Goal: Task Accomplishment & Management: Manage account settings

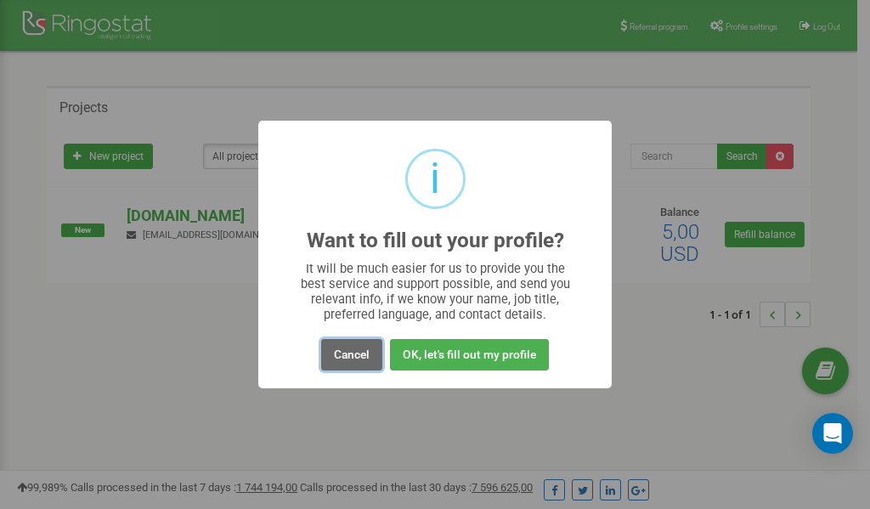
click at [368, 353] on button "Cancel" at bounding box center [351, 354] width 61 height 31
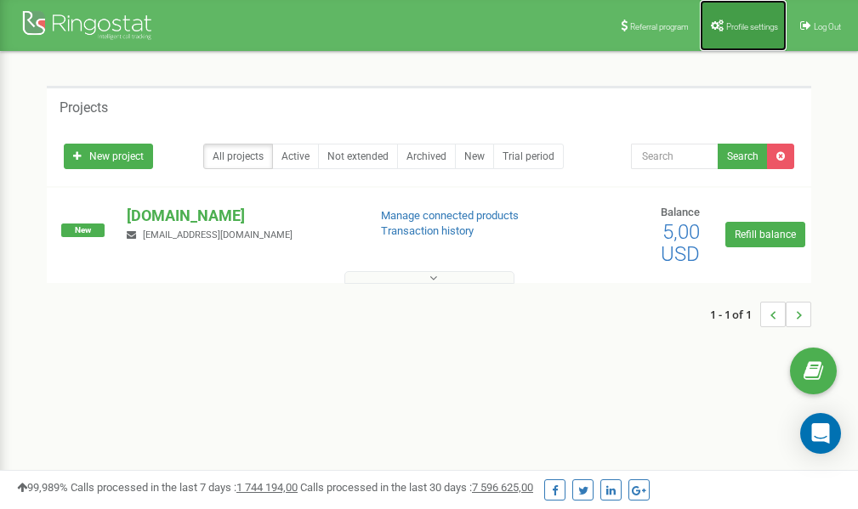
click at [739, 28] on span "Profile settings" at bounding box center [752, 26] width 52 height 9
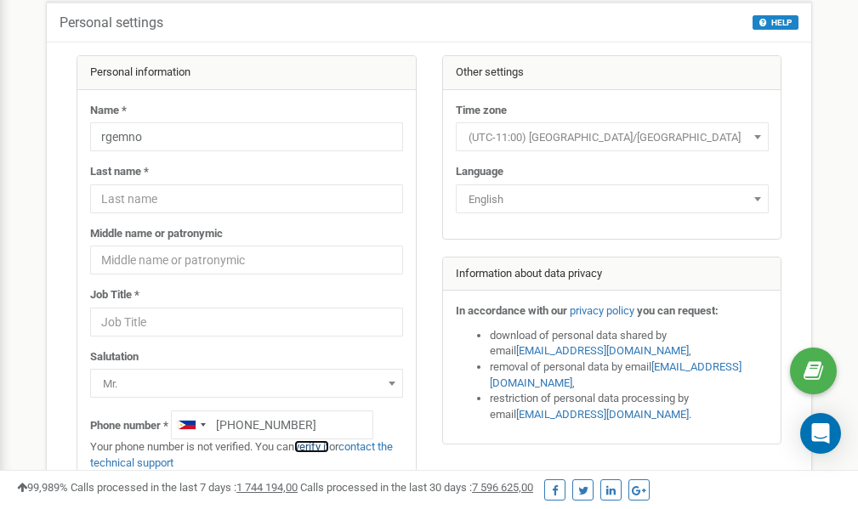
click at [322, 447] on link "verify it" at bounding box center [311, 446] width 35 height 13
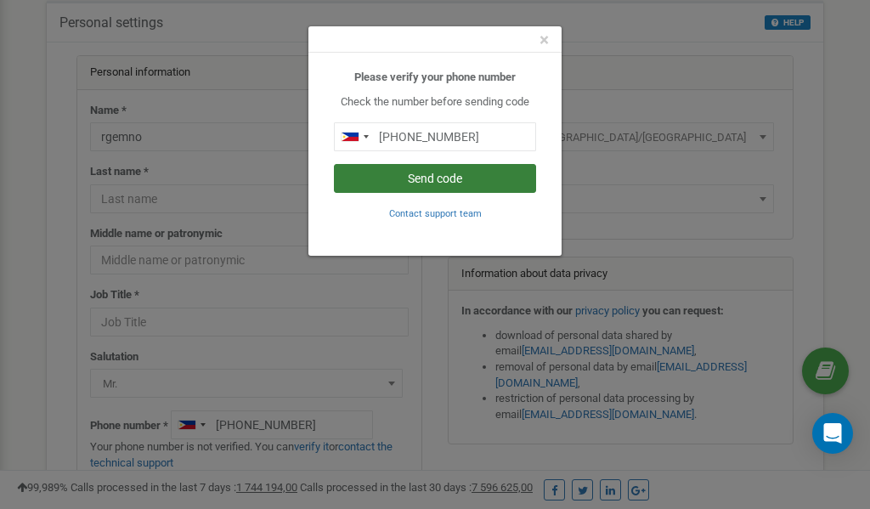
click at [475, 180] on button "Send code" at bounding box center [435, 178] width 202 height 29
